Goal: Task Accomplishment & Management: Manage account settings

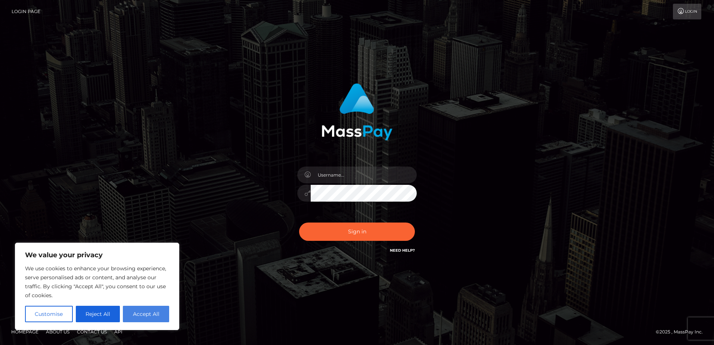
click at [143, 316] on button "Accept All" at bounding box center [146, 314] width 46 height 16
click at [343, 174] on input "text" at bounding box center [363, 174] width 106 height 17
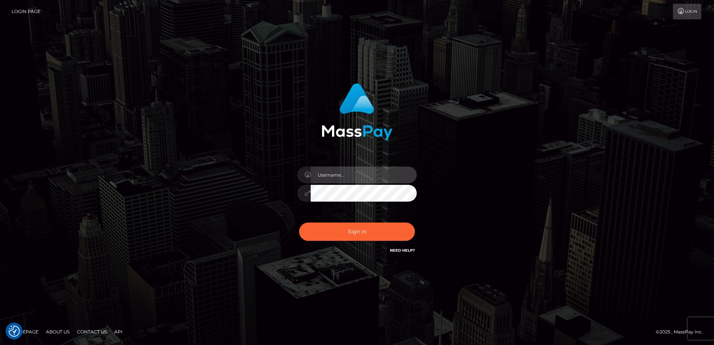
checkbox input "true"
click at [334, 173] on input "text" at bounding box center [363, 174] width 106 height 17
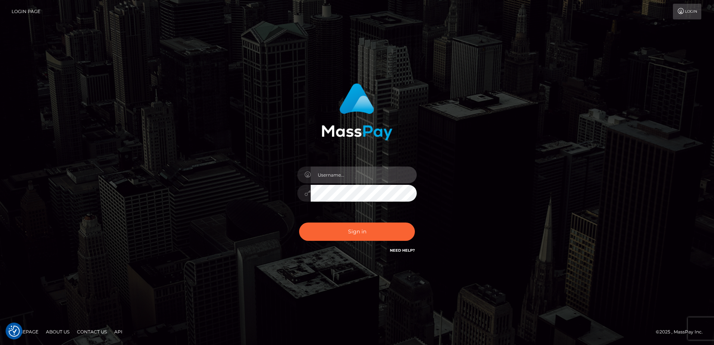
type input "[PERSON_NAME][EMAIL_ADDRESS][DOMAIN_NAME]"
click at [299, 222] on button "Sign in" at bounding box center [357, 231] width 116 height 18
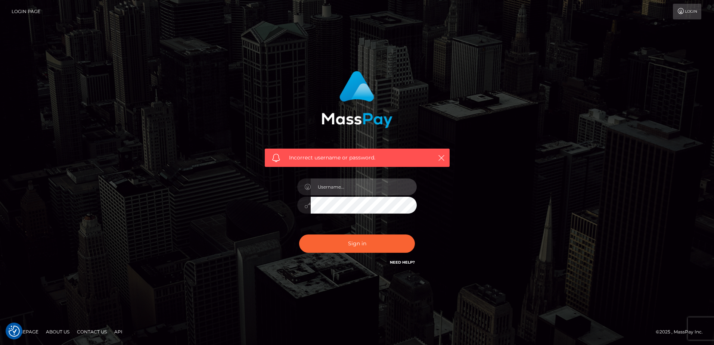
click at [350, 189] on input "text" at bounding box center [363, 186] width 106 height 17
type input "[PERSON_NAME][EMAIL_ADDRESS][DOMAIN_NAME]"
click at [198, 264] on div "Incorrect username or password. linda.straute@gmail.com" at bounding box center [356, 172] width 425 height 215
click at [200, 244] on div "Incorrect username or password. linda.straute@gmail.com" at bounding box center [356, 172] width 425 height 215
click at [299, 234] on button "Sign in" at bounding box center [357, 243] width 116 height 18
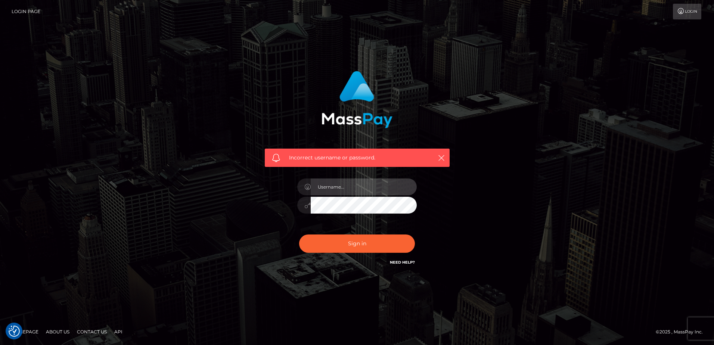
click at [358, 183] on input "text" at bounding box center [363, 186] width 106 height 17
type input "[PERSON_NAME][EMAIL_ADDRESS][DOMAIN_NAME]"
click at [395, 261] on link "Need Help?" at bounding box center [402, 262] width 25 height 5
click at [682, 7] on link "Login" at bounding box center [686, 12] width 28 height 16
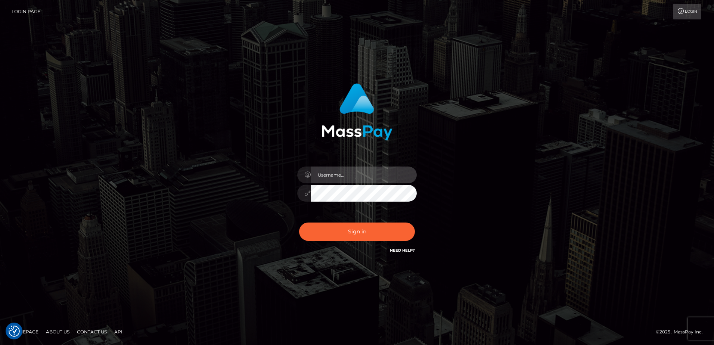
click at [337, 174] on input "text" at bounding box center [363, 174] width 106 height 17
type input "[PERSON_NAME][EMAIL_ADDRESS][DOMAIN_NAME]"
click at [686, 9] on link "Login" at bounding box center [686, 12] width 28 height 16
click at [362, 176] on input "text" at bounding box center [363, 174] width 106 height 17
type input "[PERSON_NAME][EMAIL_ADDRESS][DOMAIN_NAME]"
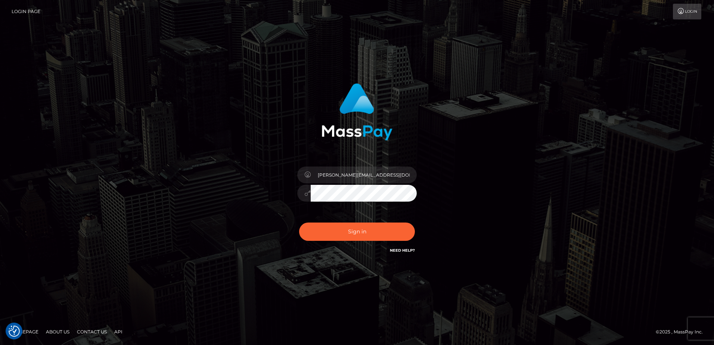
click at [502, 216] on div "[PERSON_NAME][EMAIL_ADDRESS][DOMAIN_NAME]" at bounding box center [356, 173] width 425 height 190
click at [408, 249] on link "Need Help?" at bounding box center [402, 250] width 25 height 5
click at [413, 250] on link "Need Help?" at bounding box center [402, 250] width 25 height 5
click at [399, 248] on link "Need Help?" at bounding box center [402, 250] width 25 height 5
click at [26, 15] on link "Login Page" at bounding box center [26, 12] width 29 height 16
